Goal: Information Seeking & Learning: Learn about a topic

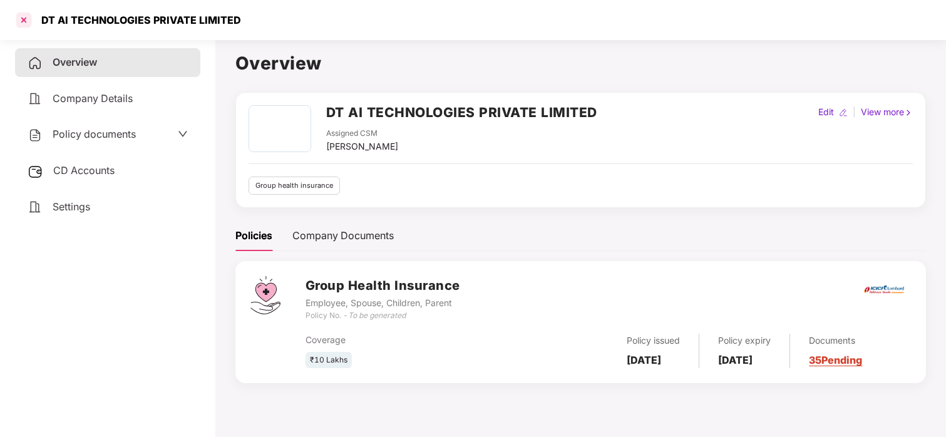
click at [28, 14] on div at bounding box center [24, 20] width 20 height 20
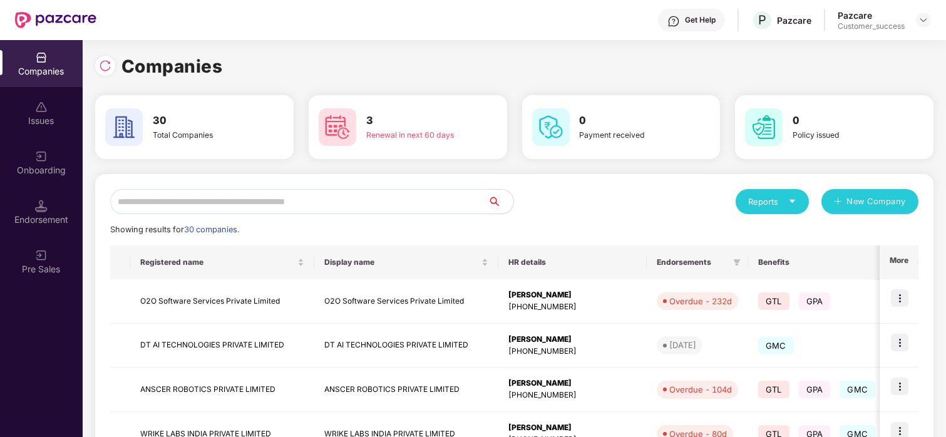
click at [207, 206] on input "text" at bounding box center [299, 201] width 378 height 25
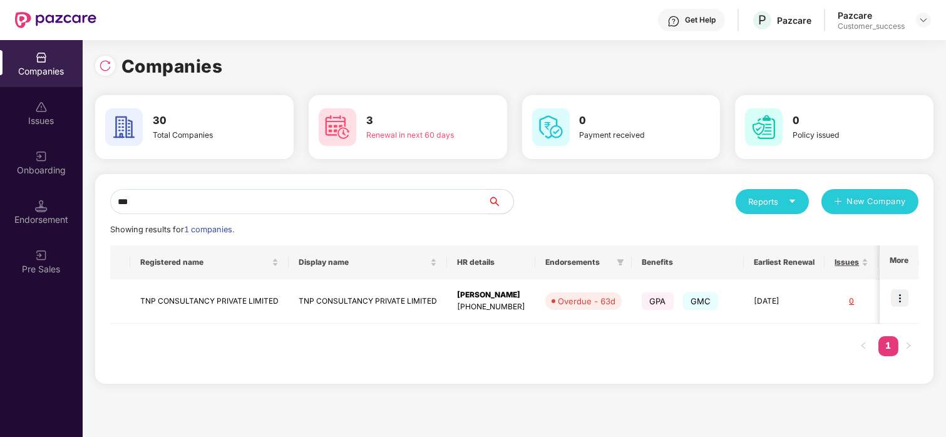
type input "***"
click at [890, 292] on td at bounding box center [899, 301] width 39 height 44
click at [905, 290] on img at bounding box center [900, 298] width 18 height 18
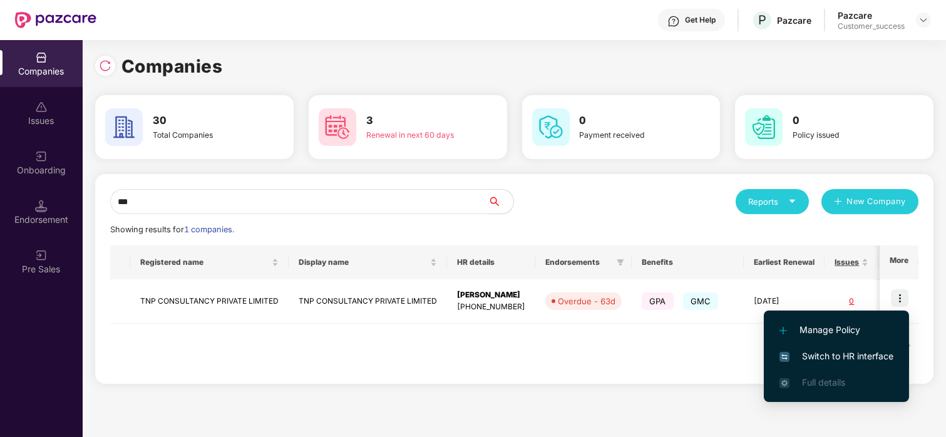
click at [831, 358] on span "Switch to HR interface" at bounding box center [836, 356] width 114 height 14
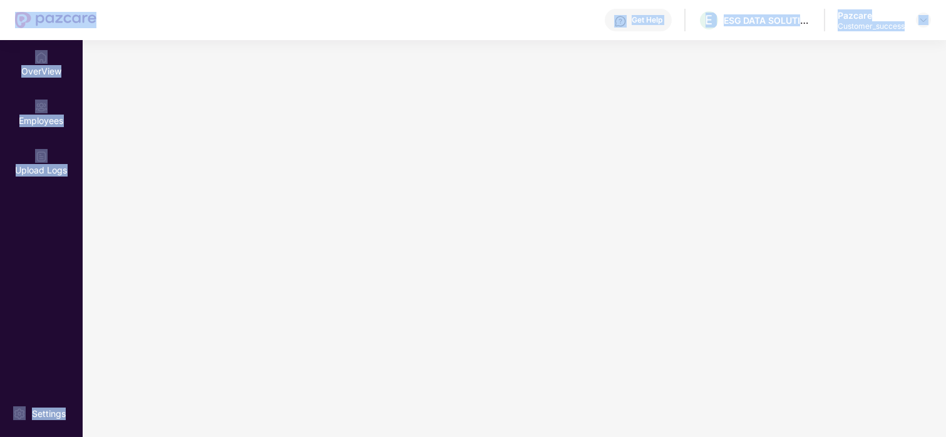
click at [831, 358] on main at bounding box center [514, 238] width 863 height 397
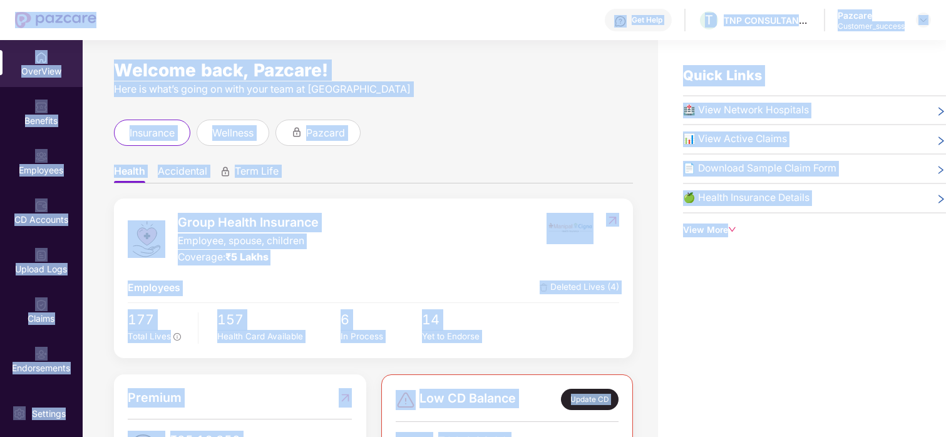
click at [562, 259] on div at bounding box center [583, 239] width 73 height 53
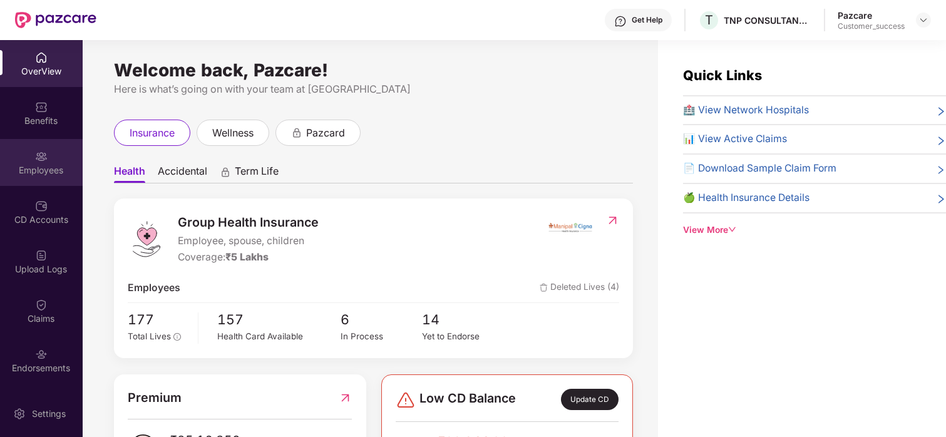
click at [39, 157] on img at bounding box center [41, 156] width 13 height 13
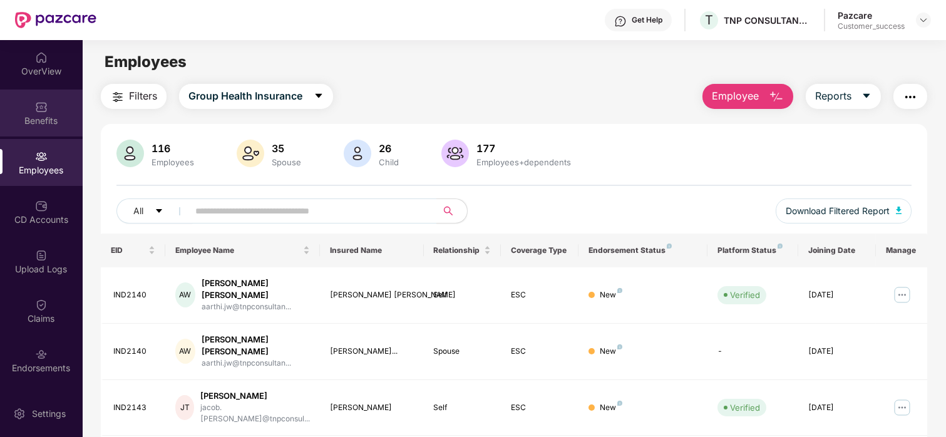
click at [57, 96] on div "Benefits" at bounding box center [41, 113] width 83 height 47
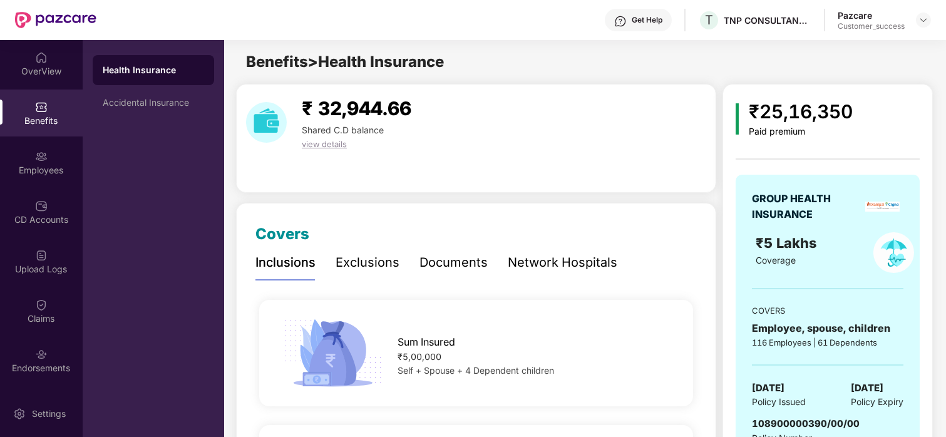
click at [539, 270] on div "Network Hospitals" at bounding box center [563, 262] width 110 height 19
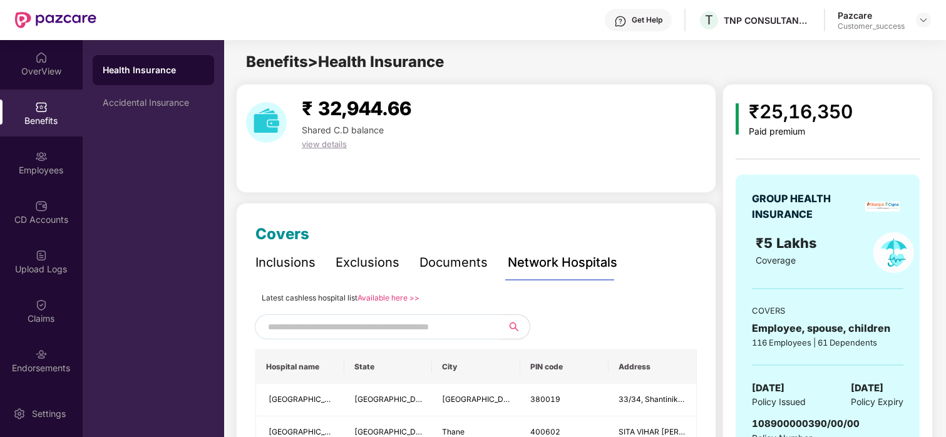
scroll to position [14, 0]
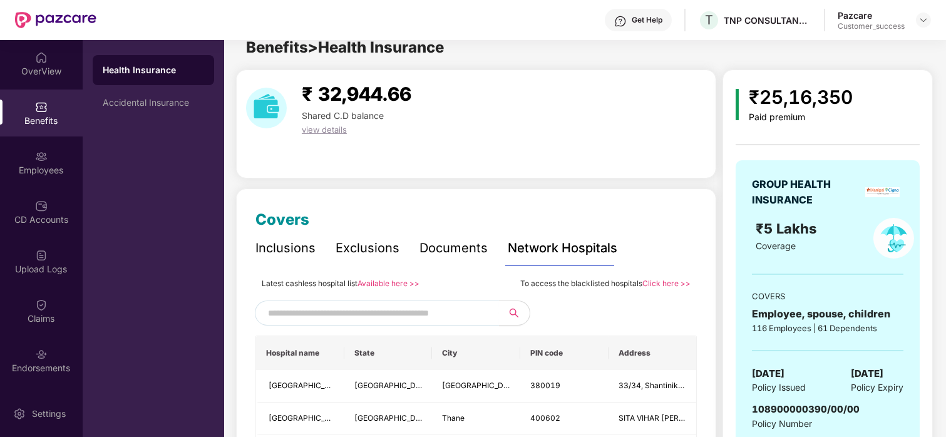
click at [289, 250] on div "Inclusions" at bounding box center [285, 248] width 60 height 19
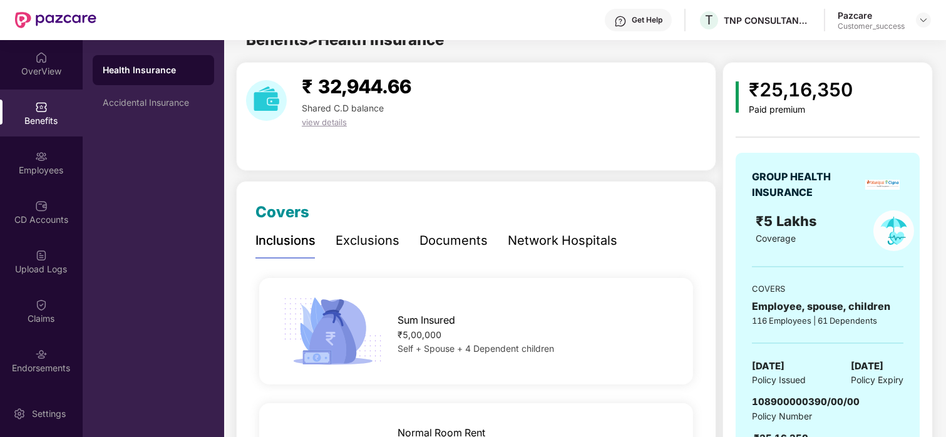
scroll to position [0, 0]
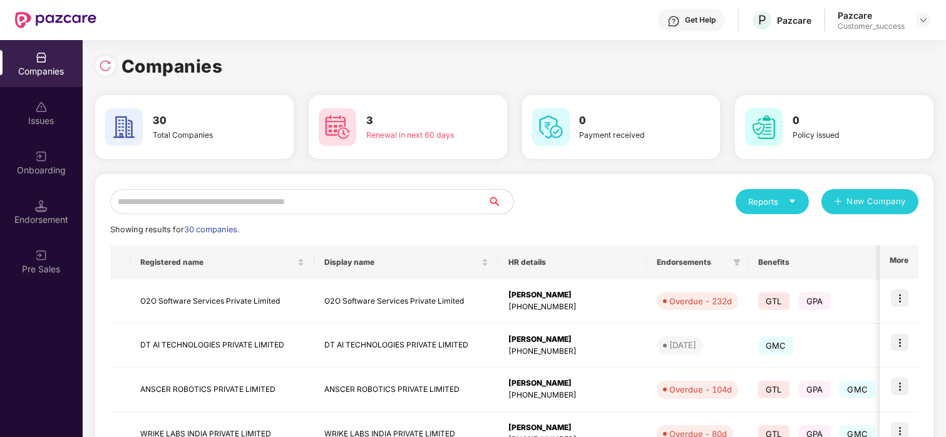
click at [199, 203] on input "text" at bounding box center [299, 201] width 378 height 25
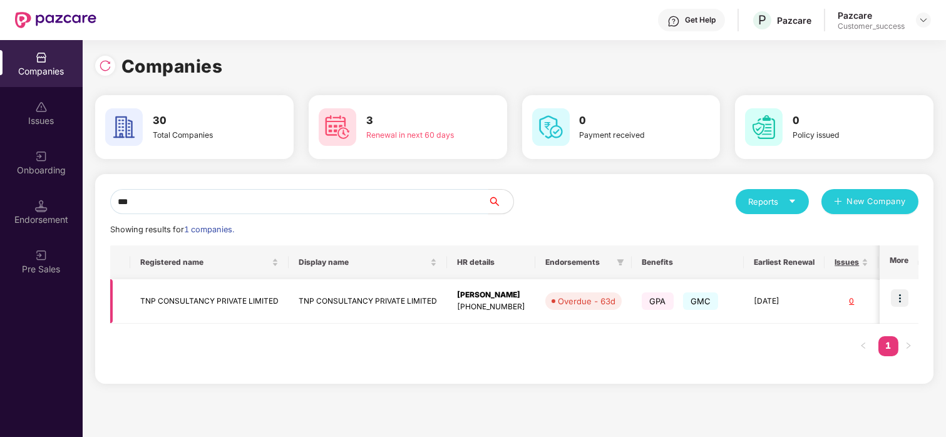
type input "***"
click at [301, 287] on td "TNP CONSULTANCY PRIVATE LIMITED" at bounding box center [368, 301] width 158 height 44
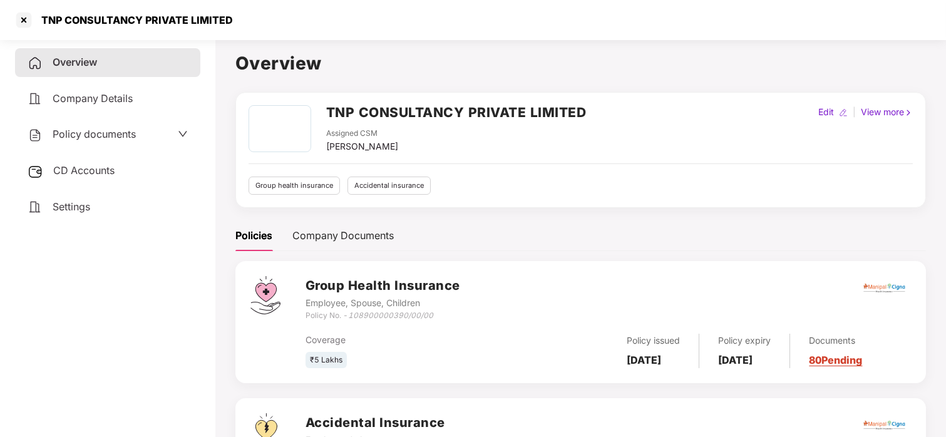
click at [58, 135] on span "Policy documents" at bounding box center [94, 134] width 83 height 13
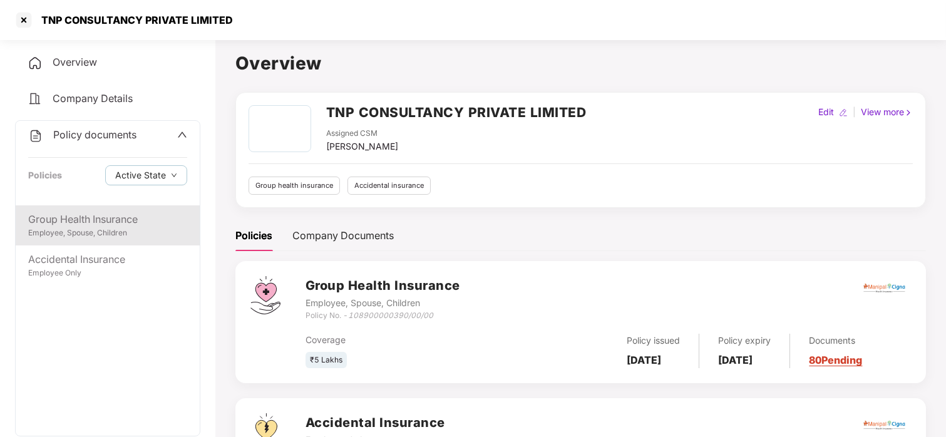
click at [99, 216] on div "Group Health Insurance" at bounding box center [107, 220] width 159 height 16
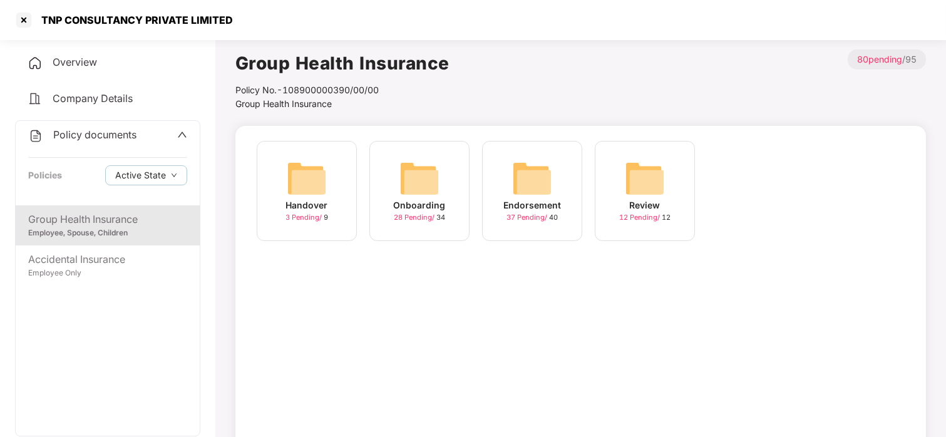
click at [429, 229] on div "Onboarding 28 Pending / 34" at bounding box center [419, 191] width 100 height 100
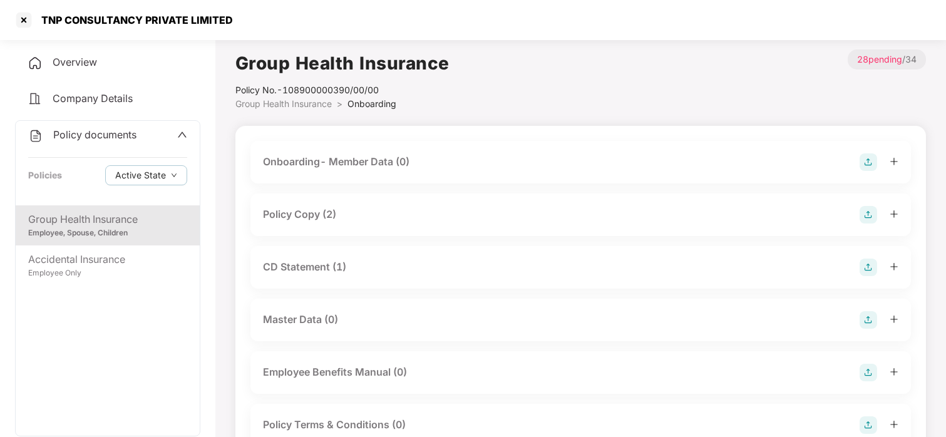
click at [303, 218] on div "Policy Copy (2)" at bounding box center [299, 215] width 73 height 16
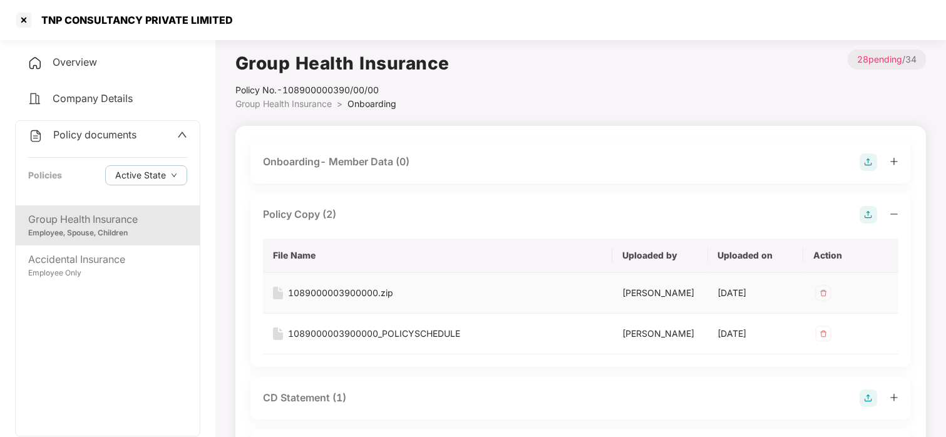
click at [374, 292] on div "1089000003900000.zip" at bounding box center [340, 293] width 105 height 14
click at [329, 331] on div "1089000003900000_POLICYSCHEDULE" at bounding box center [374, 334] width 172 height 14
click at [28, 12] on div at bounding box center [24, 20] width 20 height 20
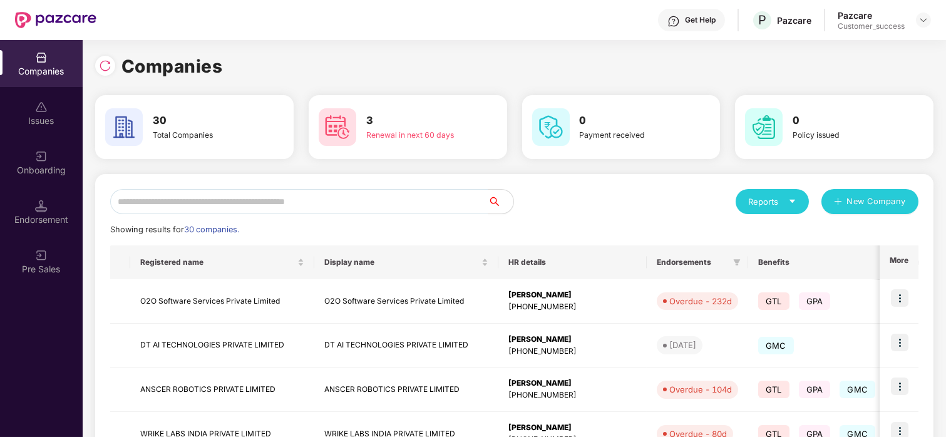
click at [264, 193] on input "text" at bounding box center [299, 201] width 378 height 25
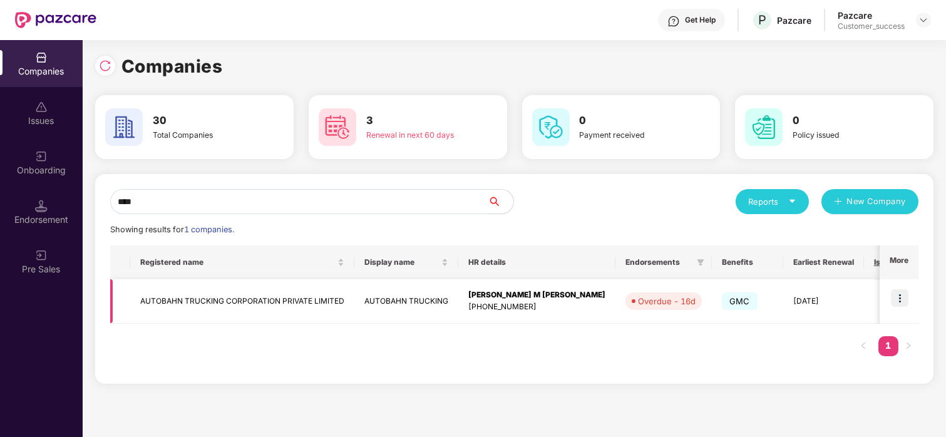
type input "****"
click at [907, 296] on img at bounding box center [900, 298] width 18 height 18
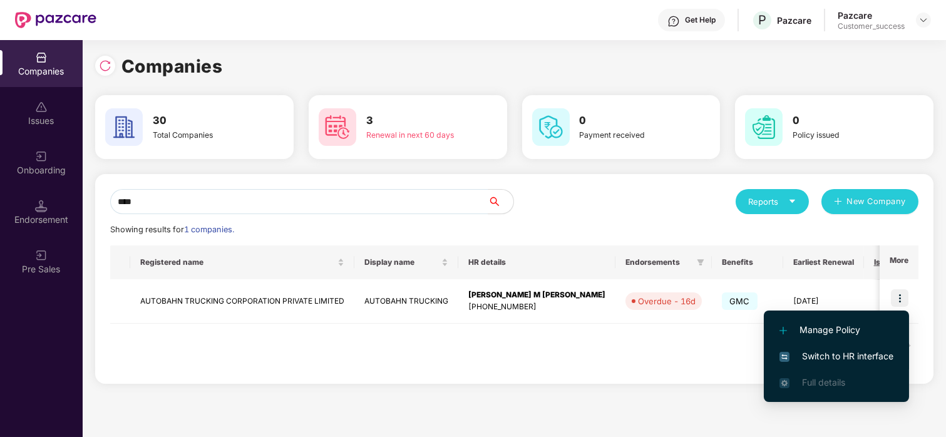
click at [817, 357] on span "Switch to HR interface" at bounding box center [836, 356] width 114 height 14
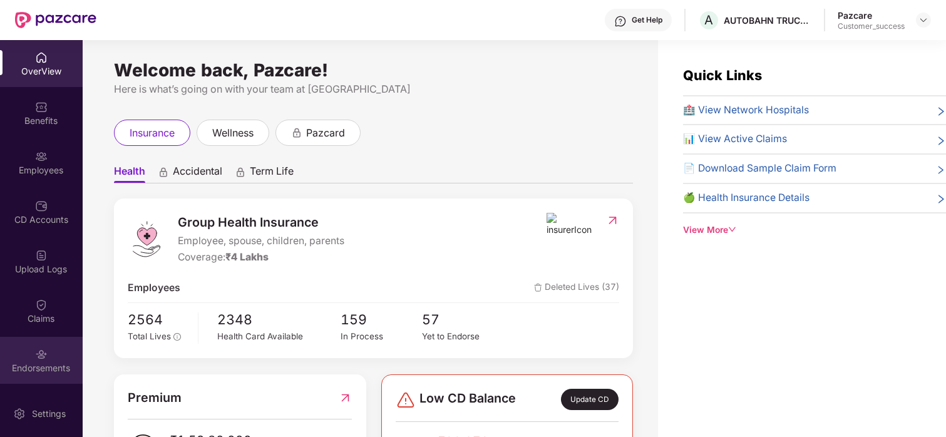
click at [56, 352] on div "Endorsements" at bounding box center [41, 360] width 83 height 47
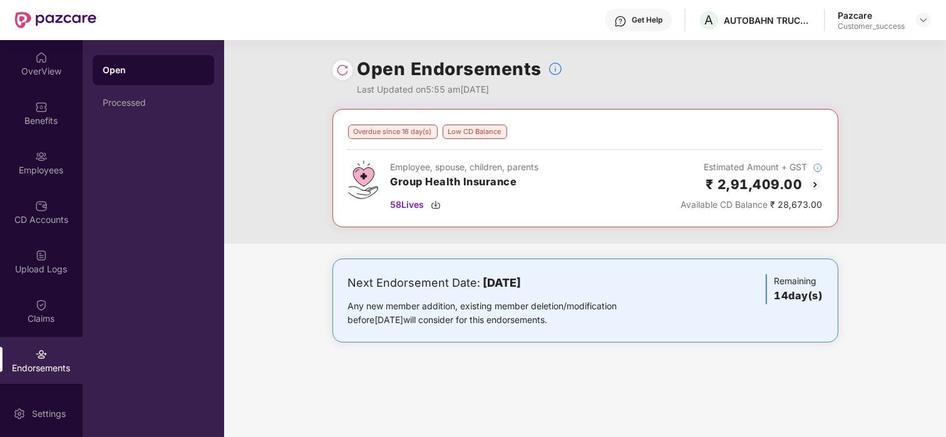
click at [812, 188] on img at bounding box center [815, 184] width 15 height 15
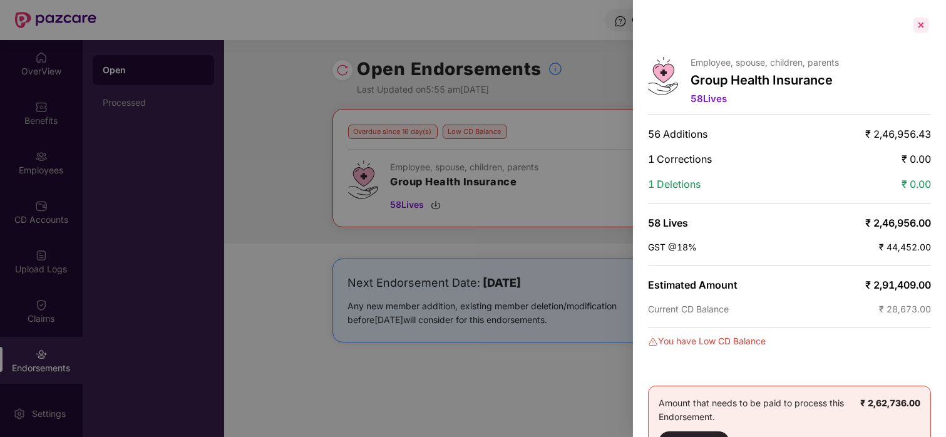
click at [920, 29] on div at bounding box center [921, 25] width 20 height 20
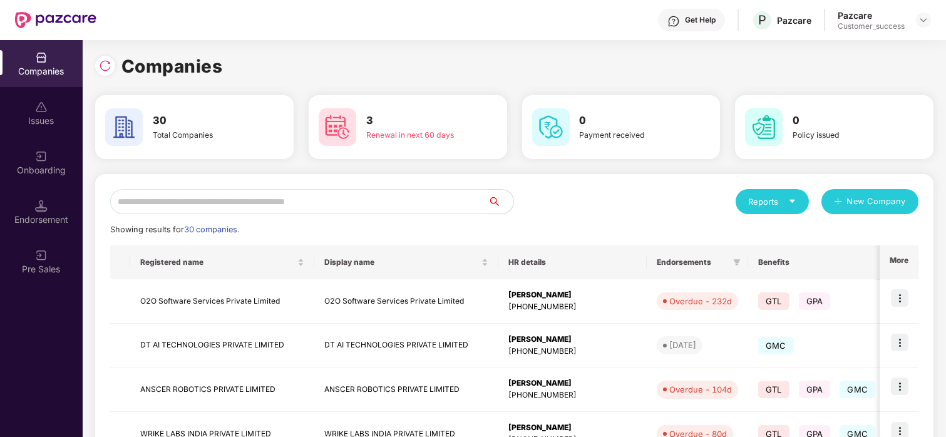
click at [299, 202] on input "text" at bounding box center [299, 201] width 378 height 25
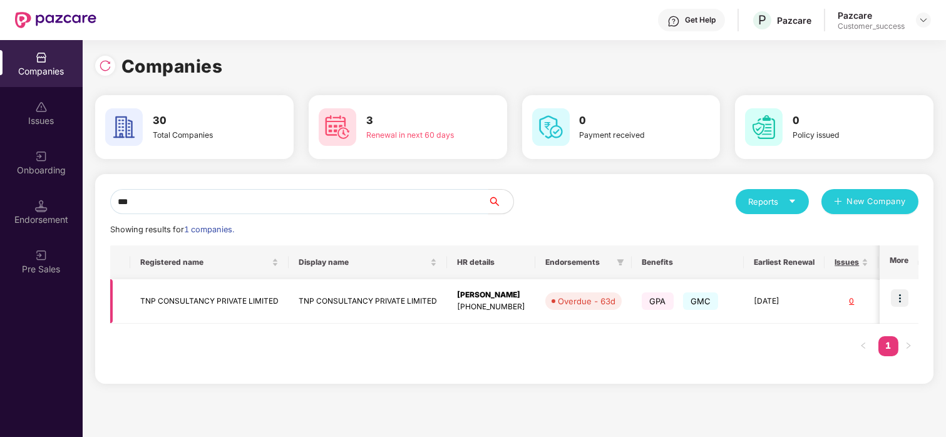
type input "***"
click at [902, 294] on img at bounding box center [900, 298] width 18 height 18
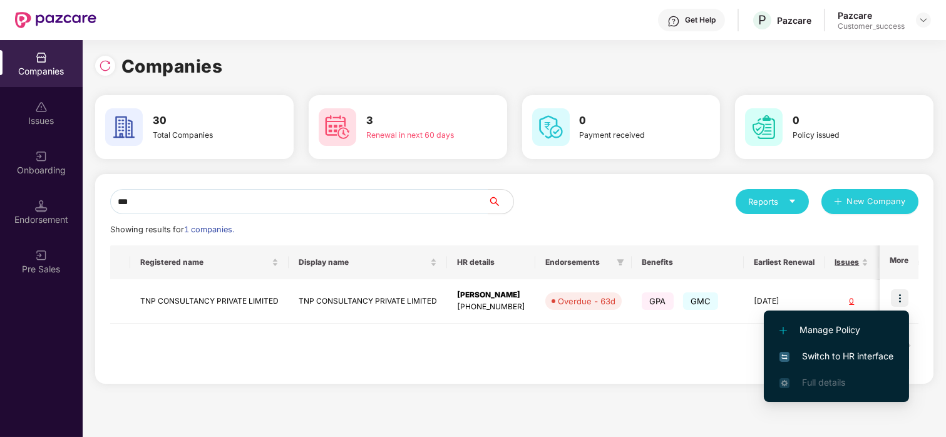
click at [823, 347] on li "Switch to HR interface" at bounding box center [836, 356] width 145 height 26
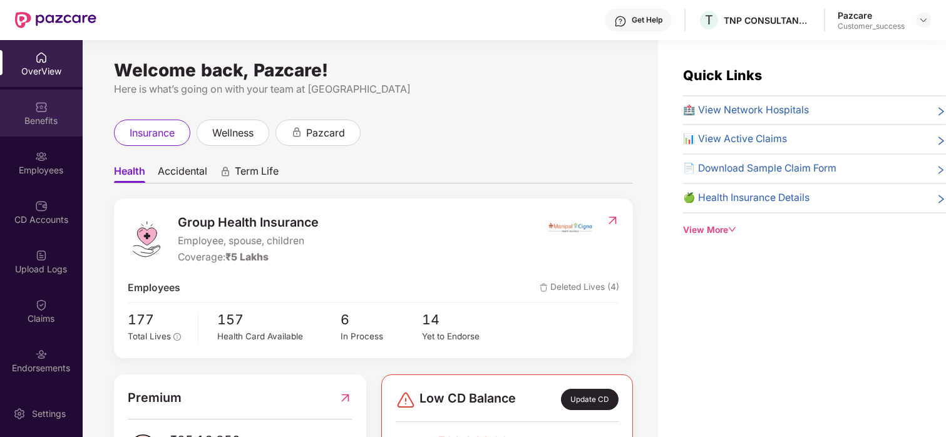
click at [50, 125] on div "Benefits" at bounding box center [41, 121] width 83 height 13
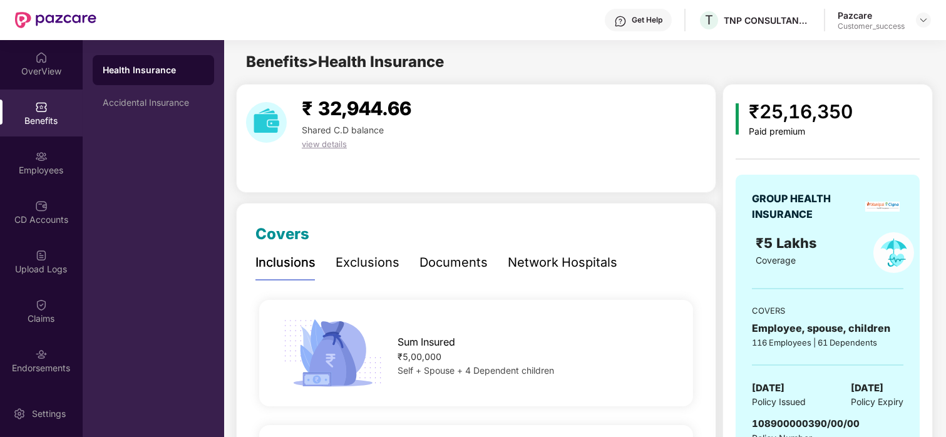
click at [576, 259] on div "Network Hospitals" at bounding box center [563, 262] width 110 height 19
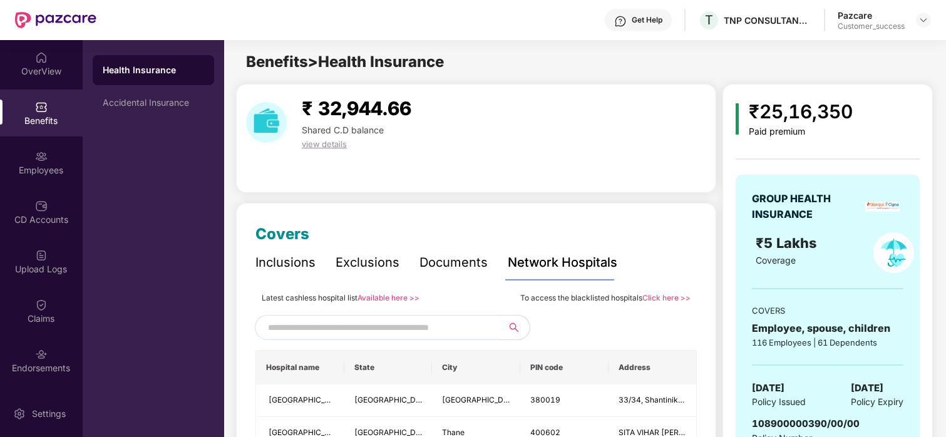
click at [364, 327] on input "text" at bounding box center [375, 327] width 214 height 19
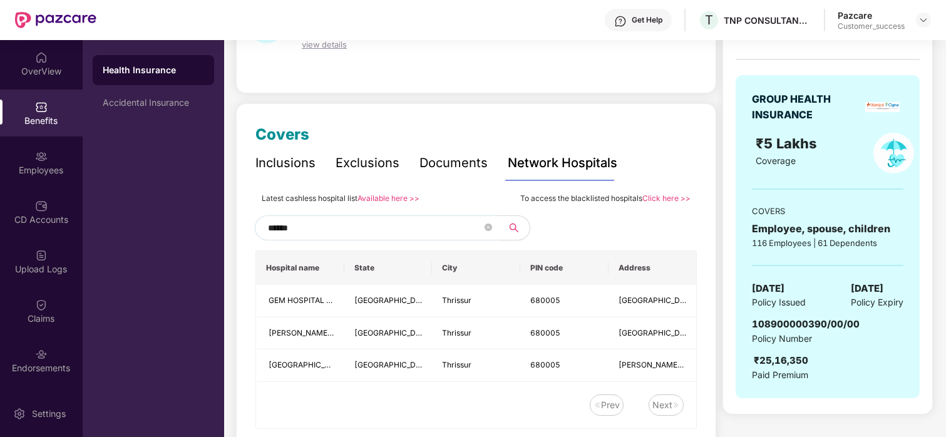
scroll to position [102, 0]
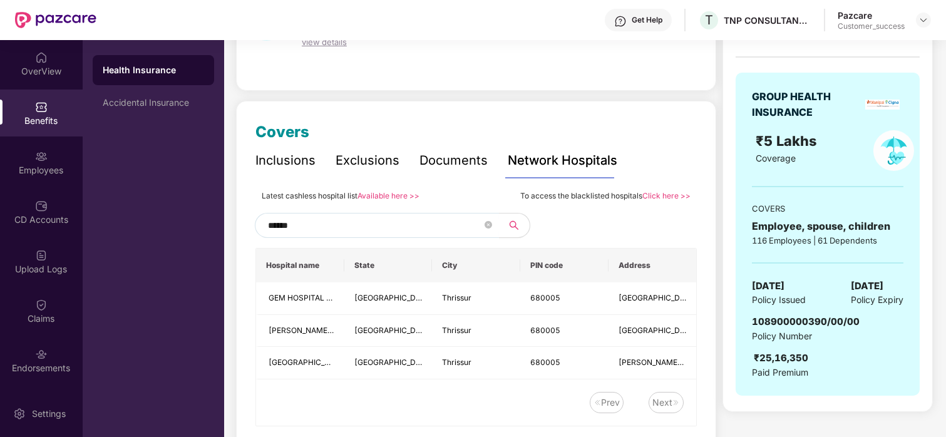
type input "******"
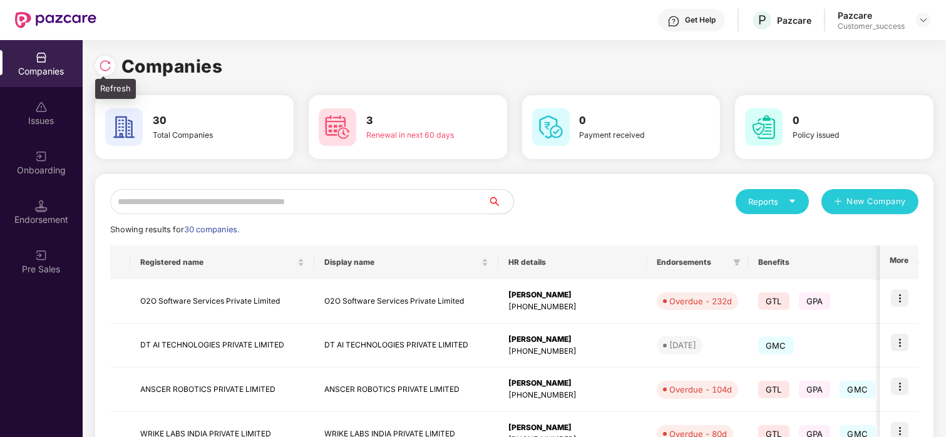
click at [105, 58] on div at bounding box center [105, 66] width 20 height 20
click at [338, 212] on input "*" at bounding box center [299, 201] width 378 height 25
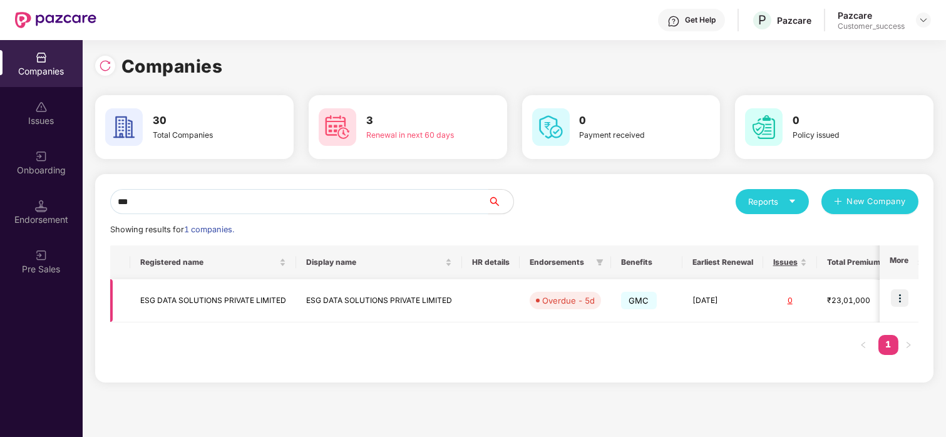
type input "***"
click at [898, 298] on img at bounding box center [900, 298] width 18 height 18
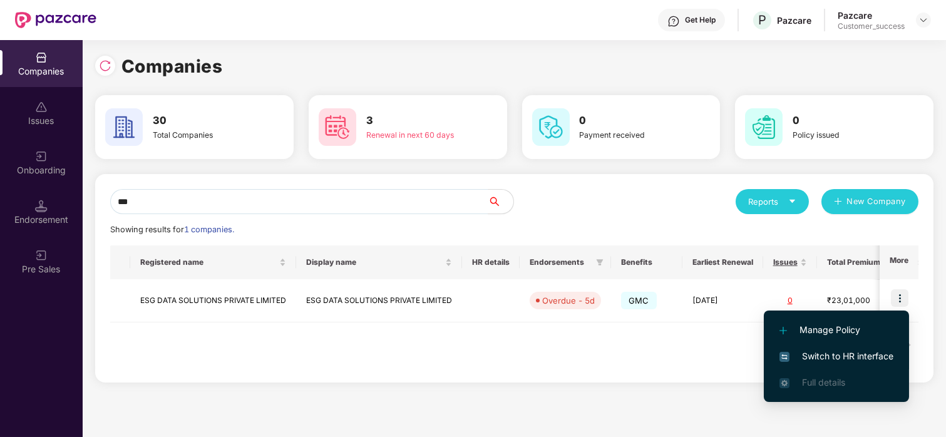
click at [806, 348] on li "Switch to HR interface" at bounding box center [836, 356] width 145 height 26
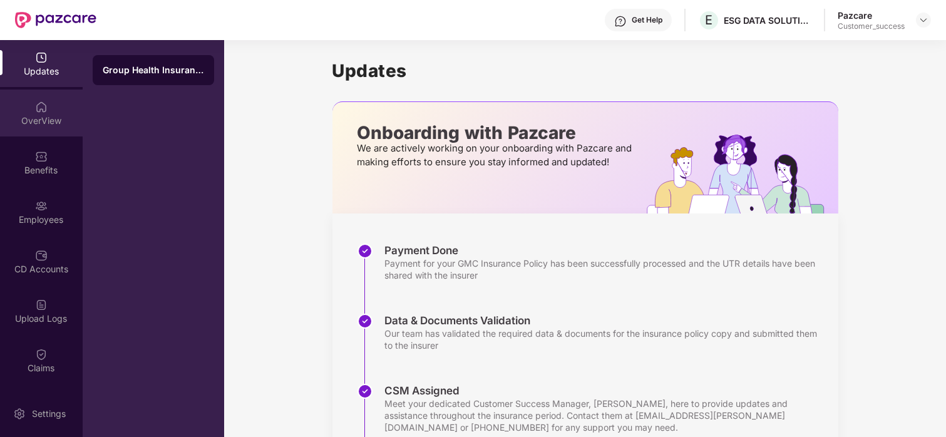
click at [24, 128] on div "OverView" at bounding box center [41, 113] width 83 height 47
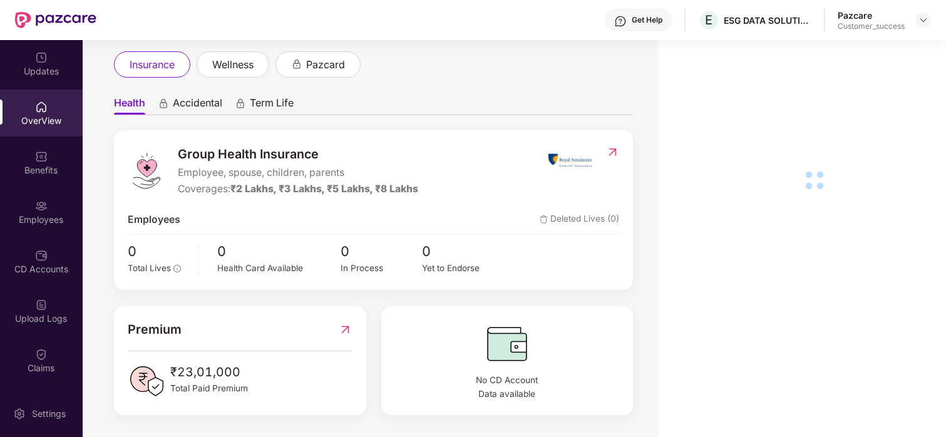
scroll to position [68, 0]
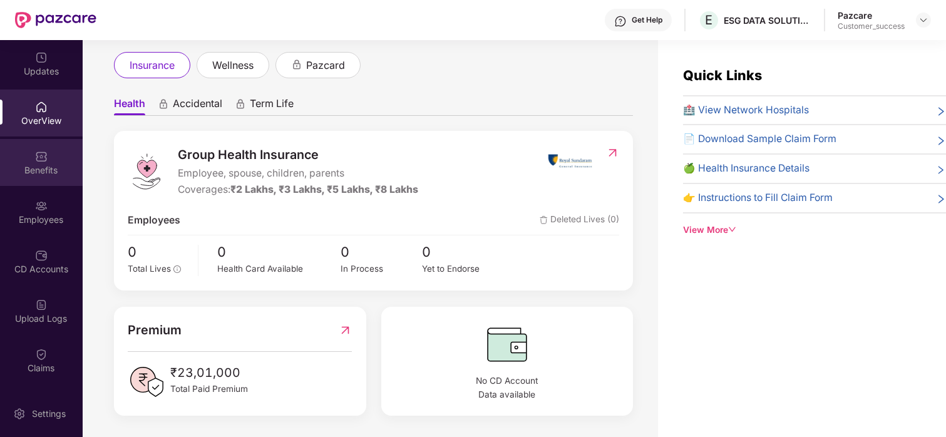
click at [35, 162] on img at bounding box center [41, 156] width 13 height 13
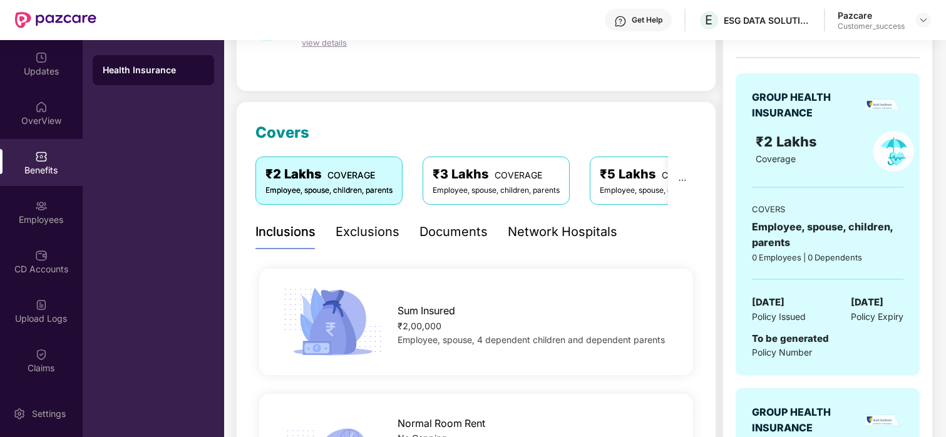
scroll to position [0, 0]
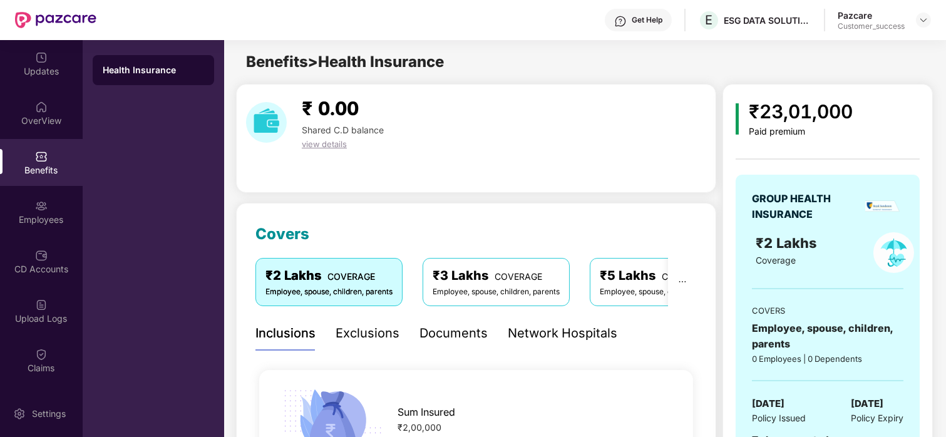
click at [532, 339] on div "Network Hospitals" at bounding box center [563, 333] width 110 height 19
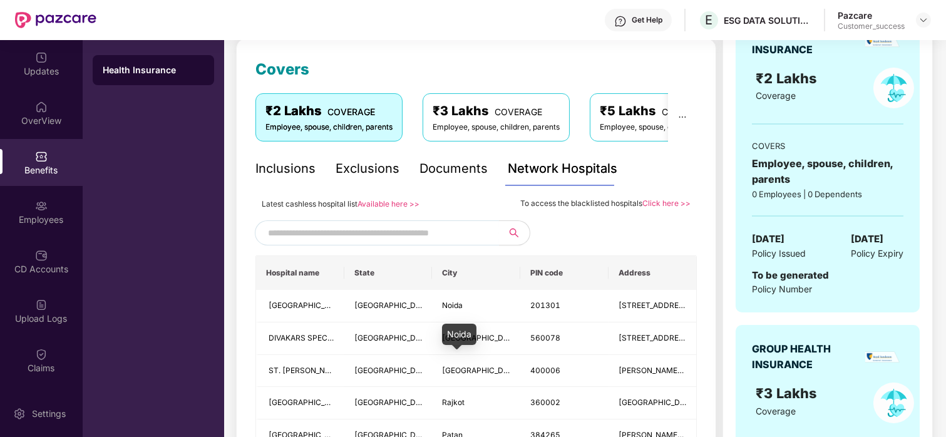
scroll to position [166, 0]
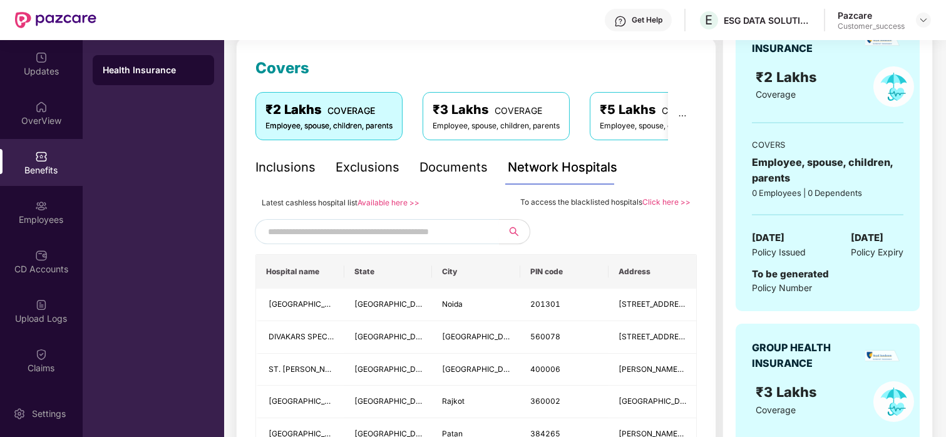
click at [399, 232] on input "text" at bounding box center [375, 231] width 214 height 19
click at [388, 205] on link "Available here >>" at bounding box center [388, 202] width 62 height 9
click at [28, 213] on div "Employees" at bounding box center [41, 219] width 83 height 13
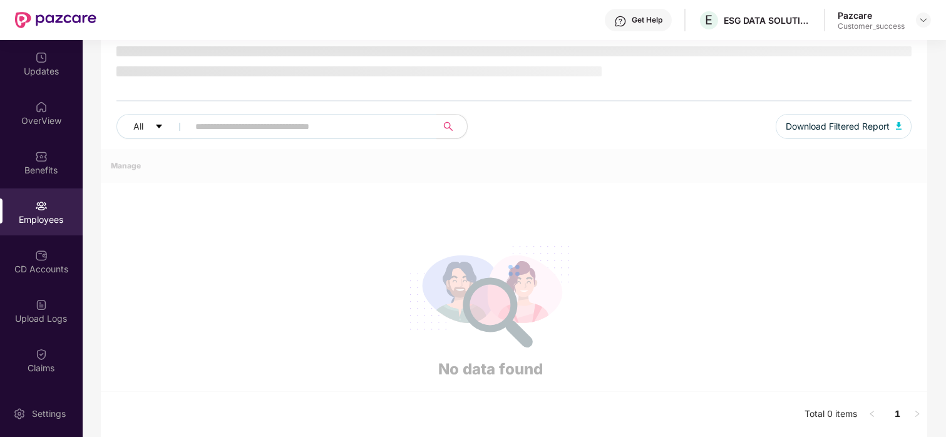
scroll to position [93, 0]
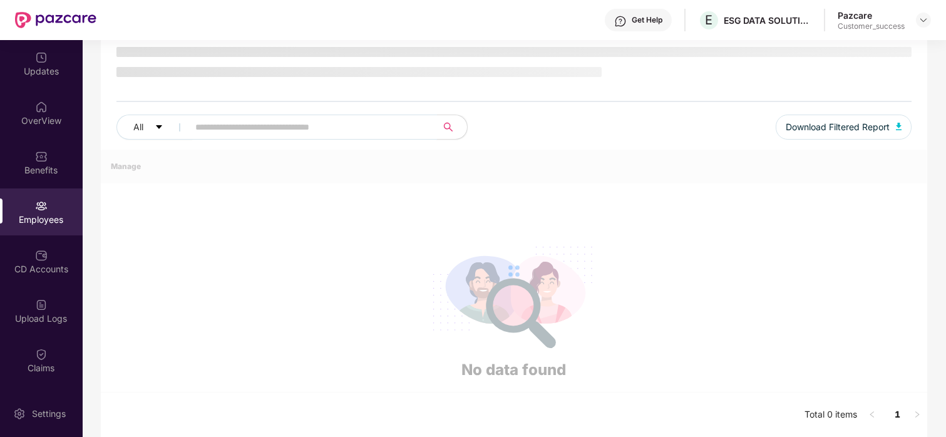
click at [227, 130] on input "text" at bounding box center [307, 127] width 225 height 19
paste input "*******"
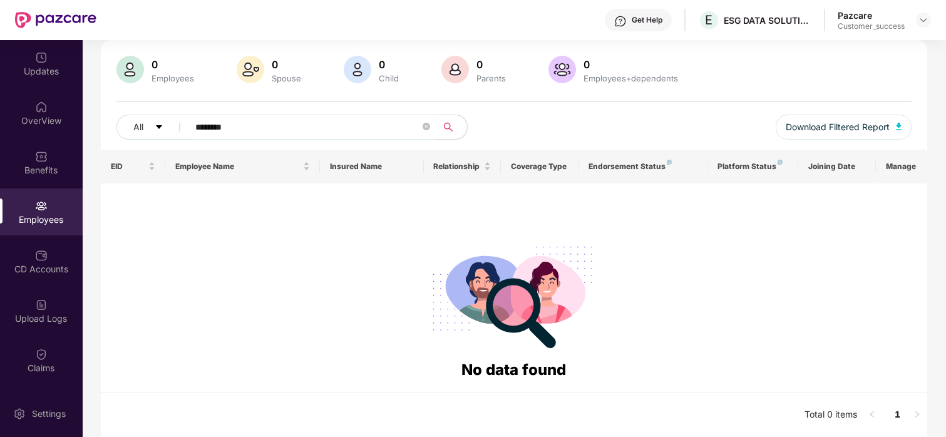
scroll to position [0, 0]
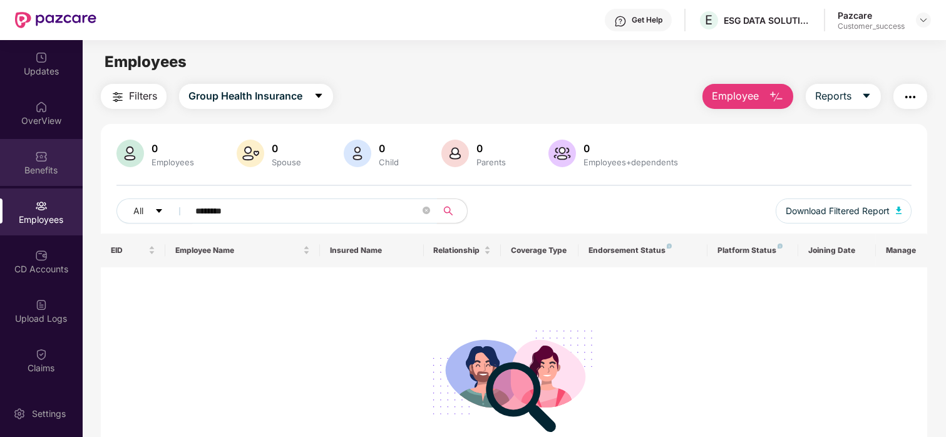
type input "*******"
click at [47, 173] on div "Benefits" at bounding box center [41, 170] width 83 height 13
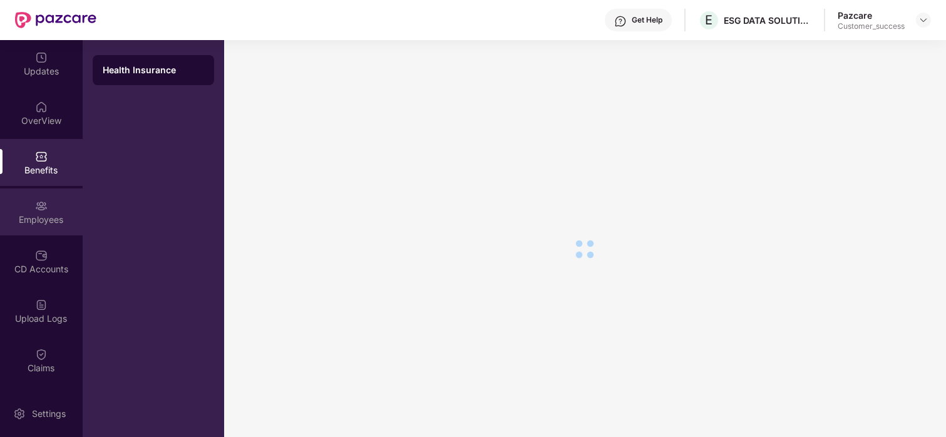
click at [14, 215] on div "Employees" at bounding box center [41, 219] width 83 height 13
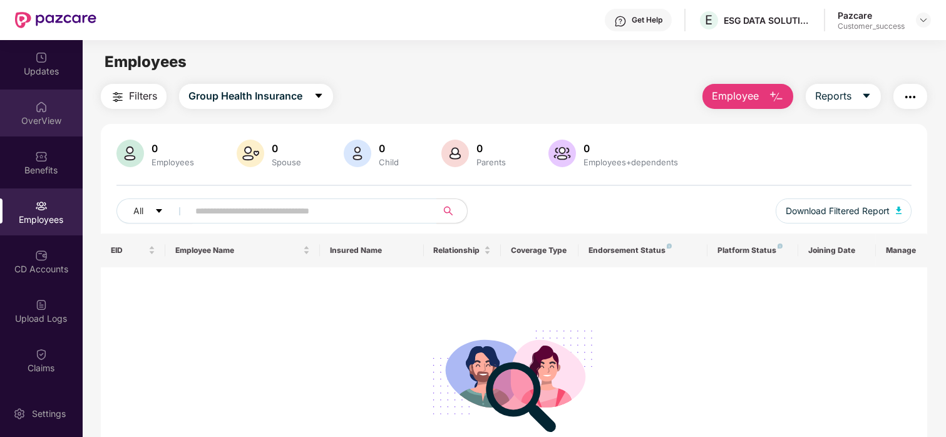
click at [47, 107] on div "OverView" at bounding box center [41, 113] width 83 height 47
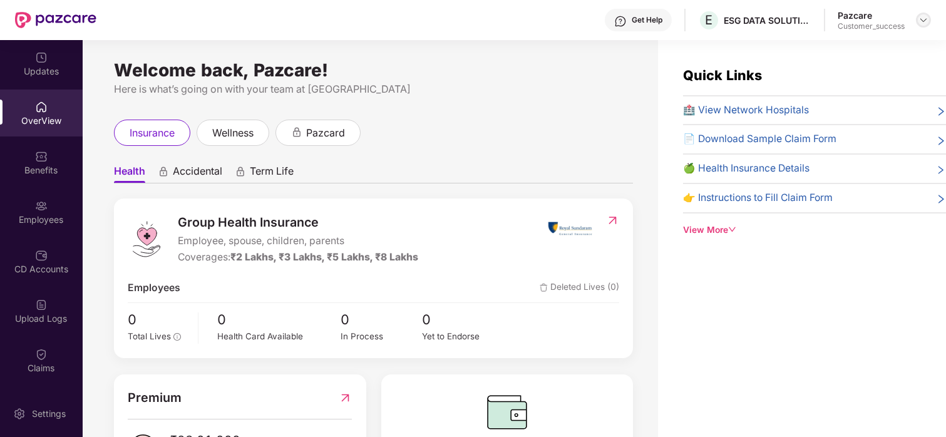
click at [920, 20] on img at bounding box center [923, 20] width 10 height 10
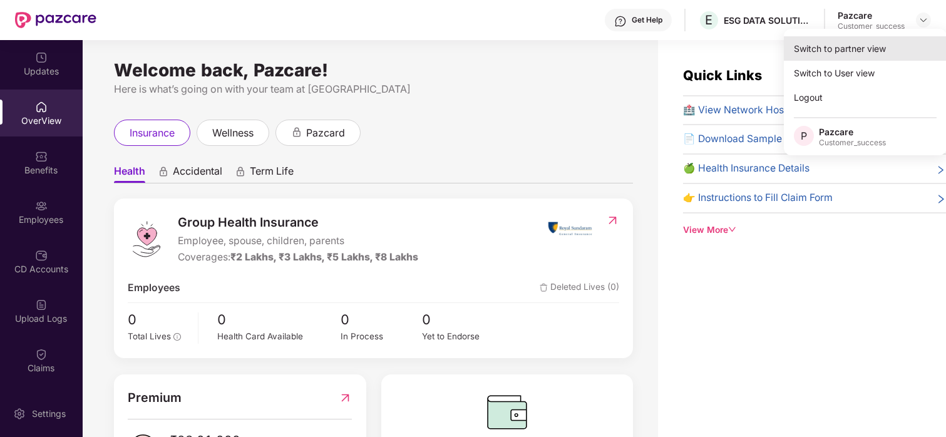
click at [829, 44] on div "Switch to partner view" at bounding box center [865, 48] width 163 height 24
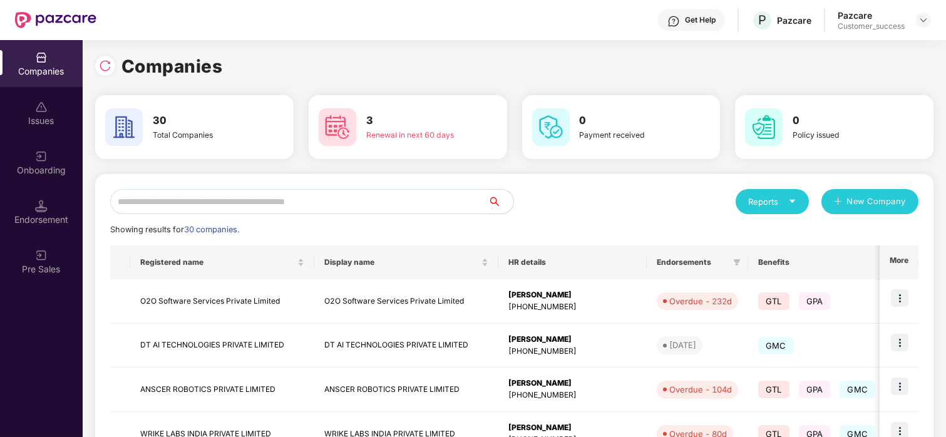
click at [151, 200] on input "text" at bounding box center [299, 201] width 378 height 25
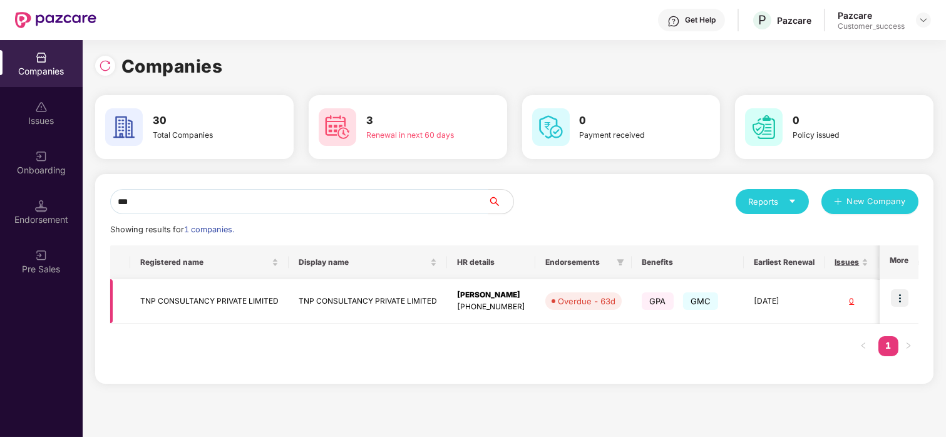
type input "***"
click at [904, 297] on img at bounding box center [900, 298] width 18 height 18
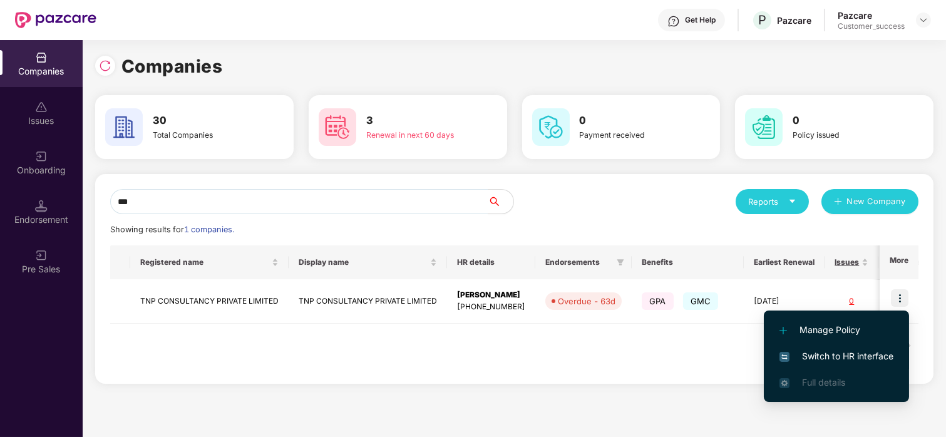
click at [806, 357] on span "Switch to HR interface" at bounding box center [836, 356] width 114 height 14
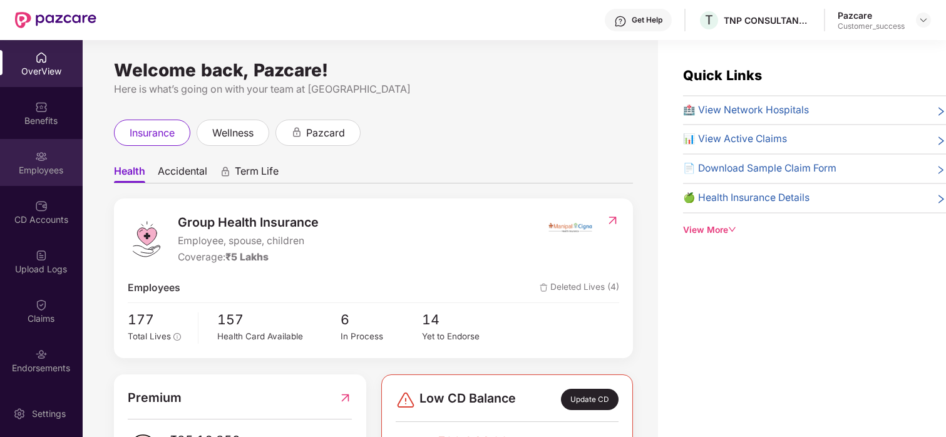
click at [49, 158] on div "Employees" at bounding box center [41, 162] width 83 height 47
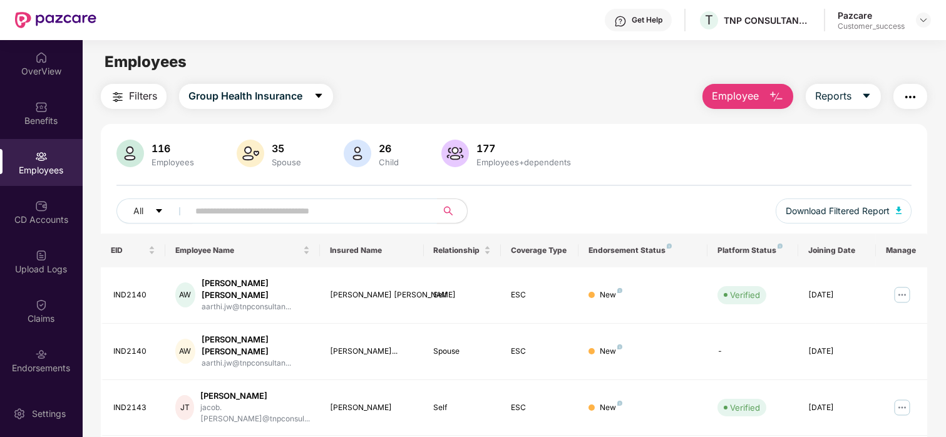
click at [224, 214] on input "text" at bounding box center [307, 211] width 225 height 19
paste input "*******"
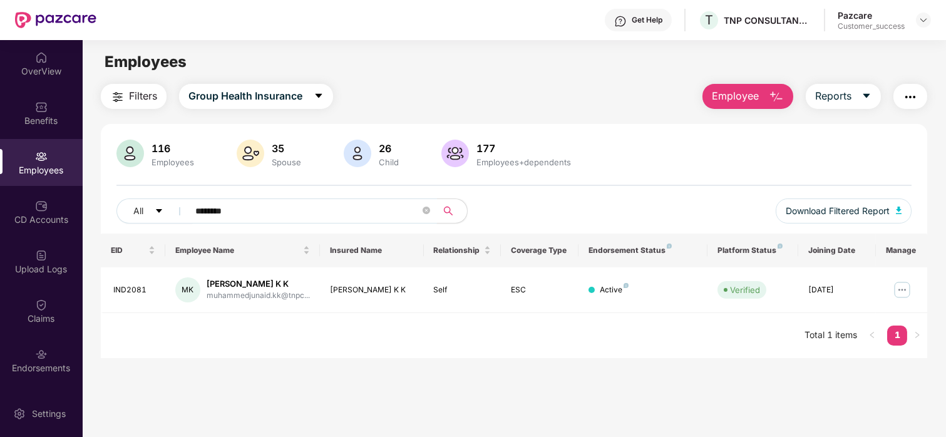
type input "*******"
click at [922, 24] on img at bounding box center [923, 20] width 10 height 10
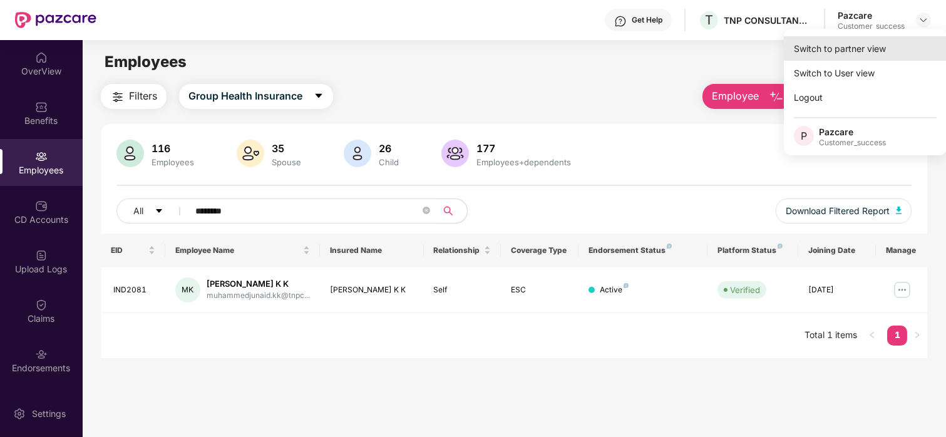
click at [858, 45] on div "Switch to partner view" at bounding box center [865, 48] width 163 height 24
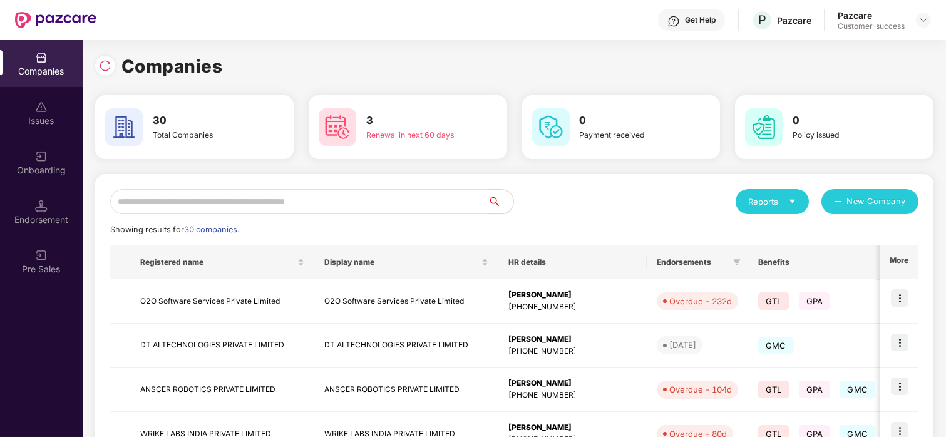
click at [224, 196] on input "text" at bounding box center [299, 201] width 378 height 25
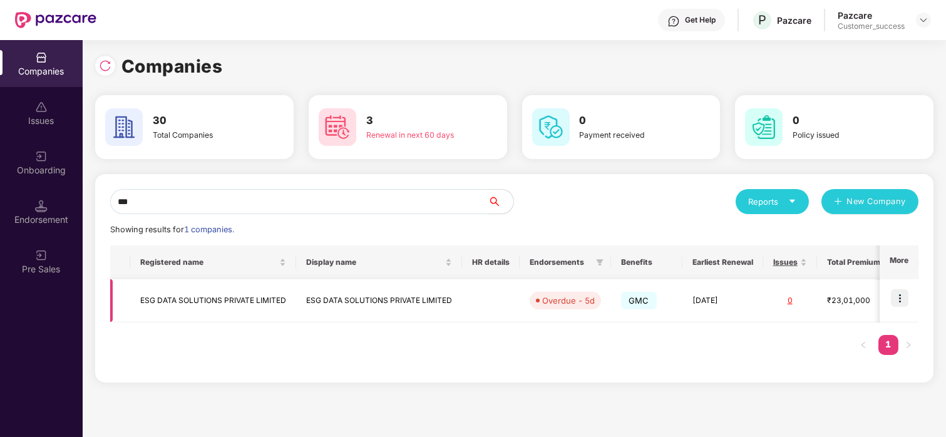
type input "***"
click at [891, 304] on img at bounding box center [900, 298] width 18 height 18
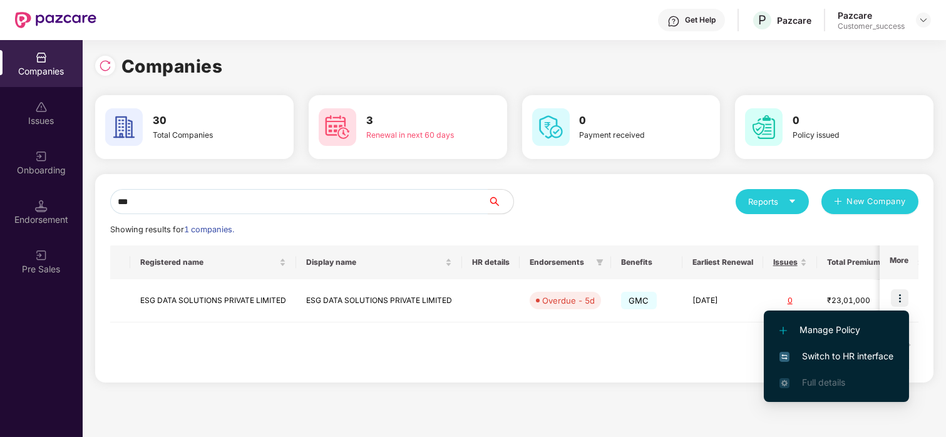
click at [801, 349] on span "Switch to HR interface" at bounding box center [836, 356] width 114 height 14
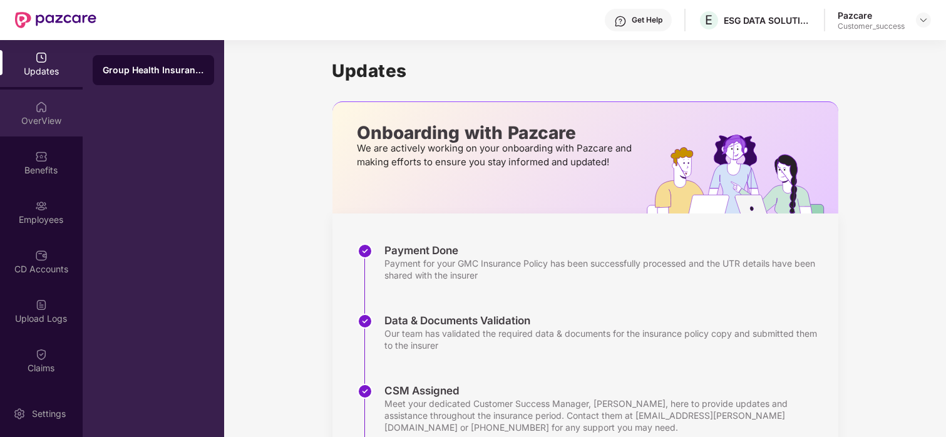
click at [26, 115] on div "OverView" at bounding box center [41, 121] width 83 height 13
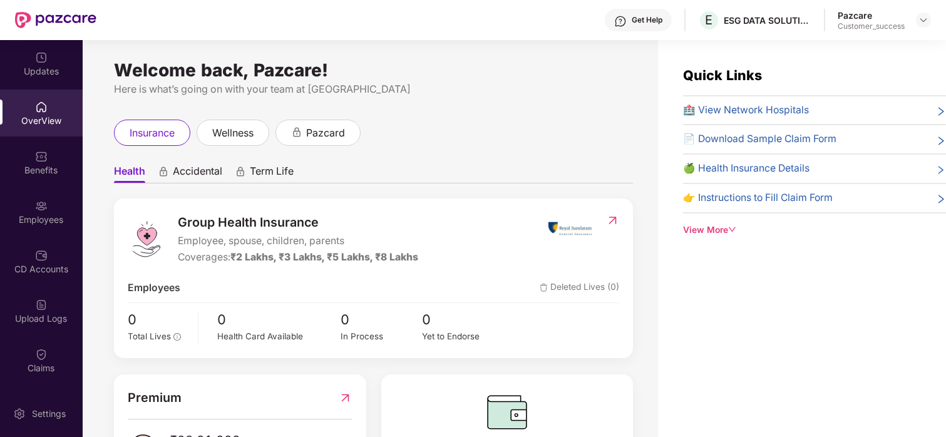
click at [49, 168] on div "Benefits" at bounding box center [41, 170] width 83 height 13
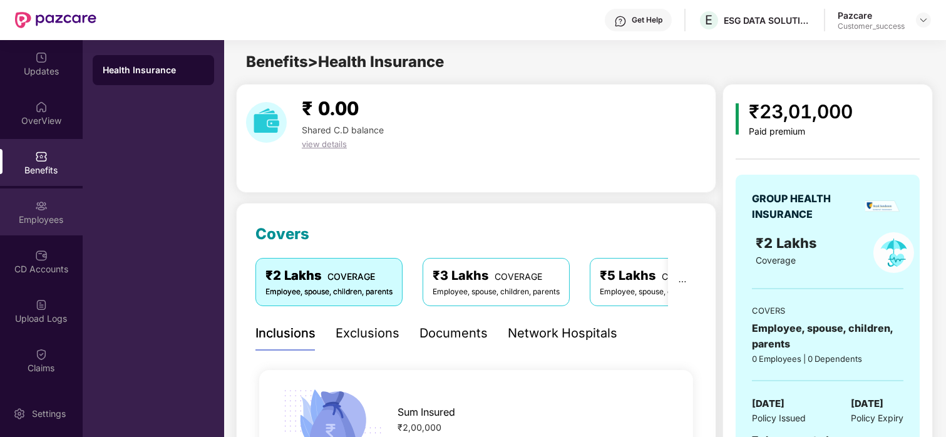
click at [41, 220] on div "Employees" at bounding box center [41, 219] width 83 height 13
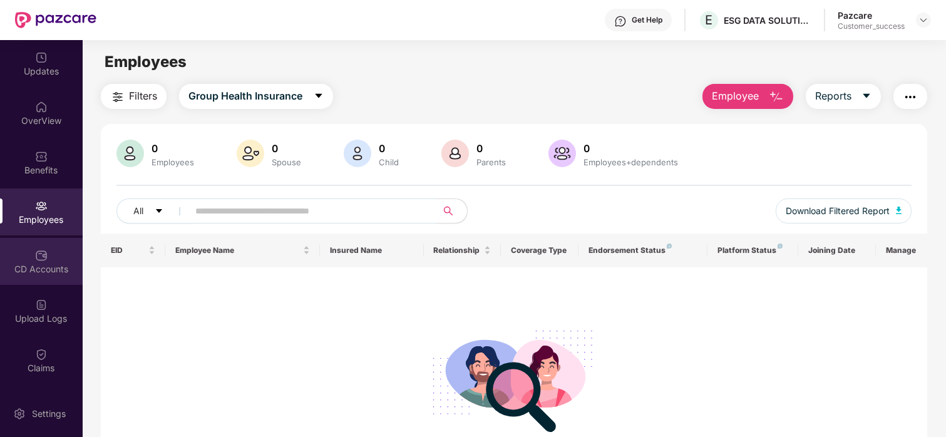
click at [19, 277] on div "CD Accounts" at bounding box center [41, 261] width 83 height 47
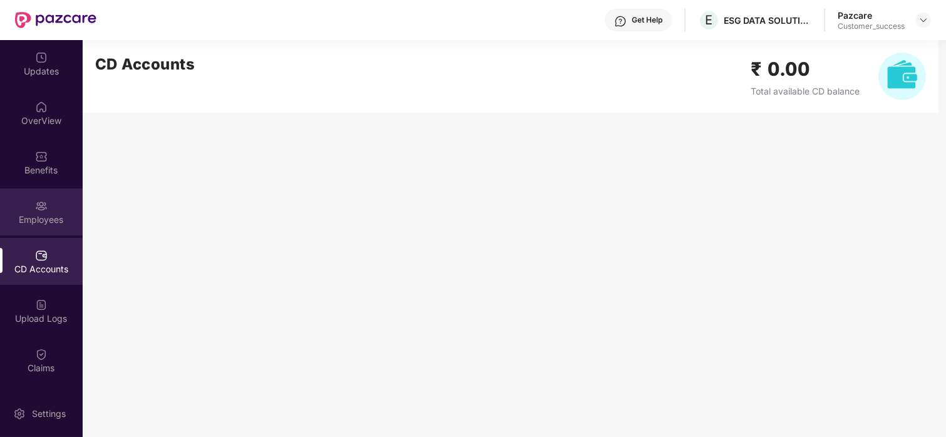
click at [33, 228] on div "Employees" at bounding box center [41, 211] width 83 height 47
